Goal: Information Seeking & Learning: Find specific fact

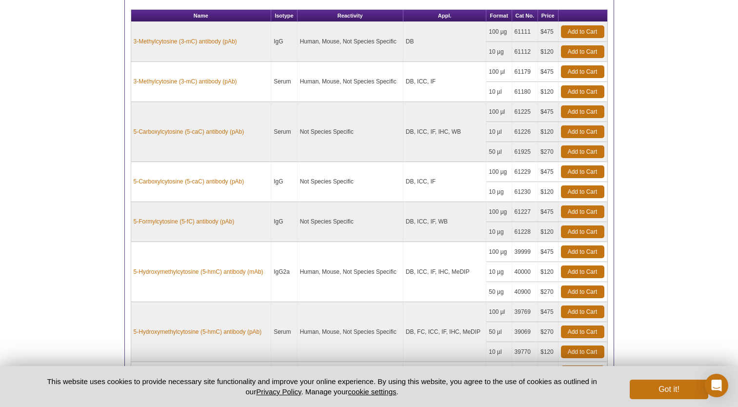
scroll to position [285, 0]
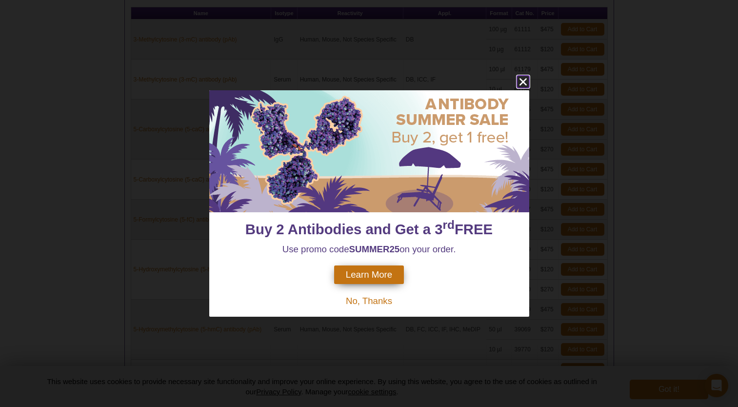
click at [522, 79] on icon "close" at bounding box center [523, 82] width 12 height 12
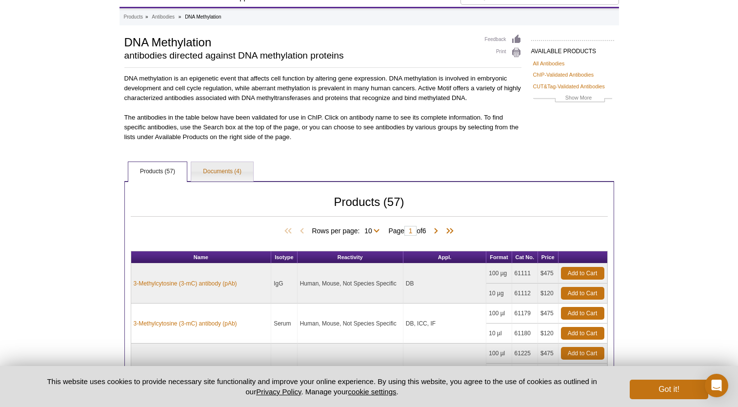
scroll to position [0, 0]
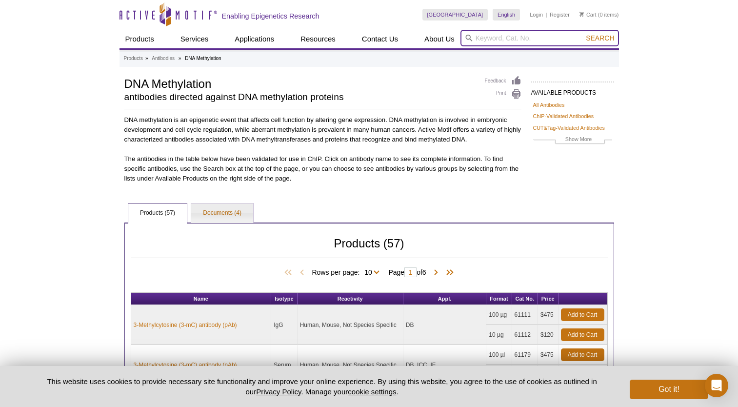
click at [483, 36] on input "search" at bounding box center [539, 38] width 159 height 17
type input "39792"
click at [583, 34] on button "Search" at bounding box center [600, 38] width 34 height 9
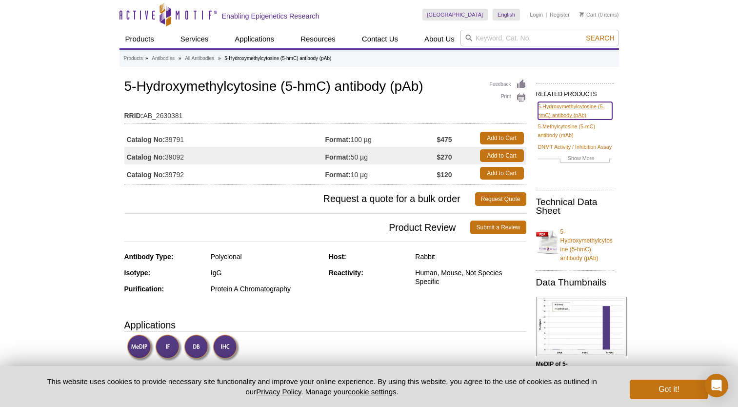
click at [563, 118] on link "5-Hydroxymethylcytosine (5-hmC) antibody (pAb)" at bounding box center [575, 111] width 74 height 18
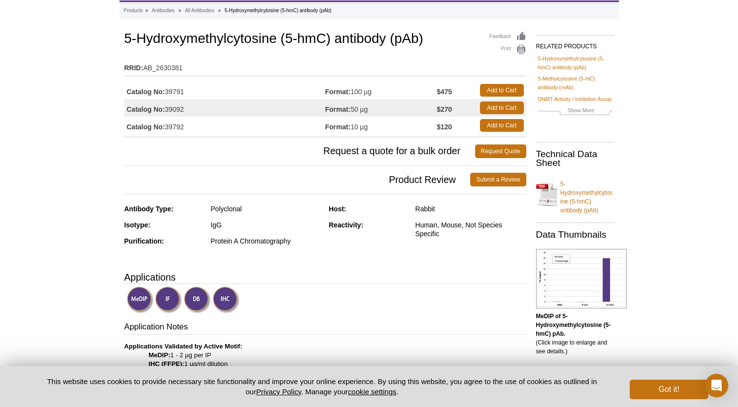
scroll to position [98, 0]
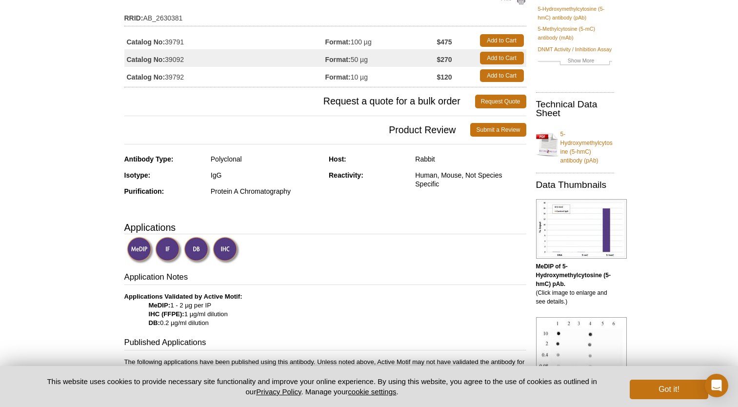
scroll to position [195, 0]
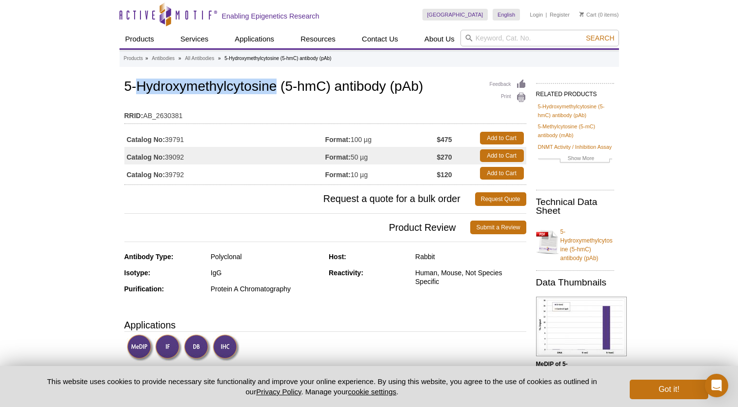
drag, startPoint x: 139, startPoint y: 87, endPoint x: 274, endPoint y: 90, distance: 135.1
click at [274, 90] on h1 "5-Hydroxymethylcytosine (5-hmC) antibody (pAb)" at bounding box center [325, 87] width 402 height 17
copy h1 "Hydroxymethylcytosine"
